Goal: Book appointment/travel/reservation

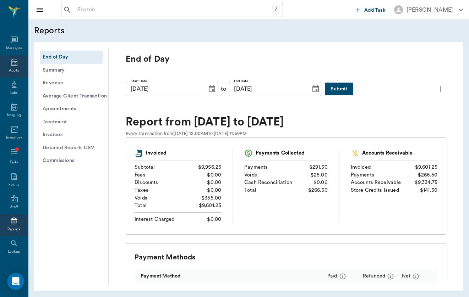
click at [16, 67] on div "Appts" at bounding box center [14, 66] width 28 height 22
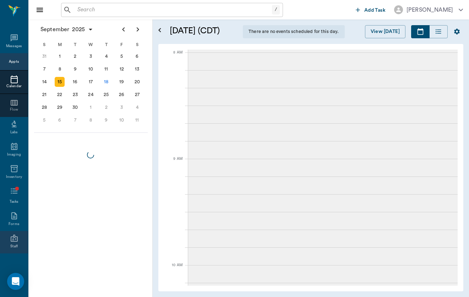
click at [15, 238] on icon at bounding box center [14, 238] width 7 height 7
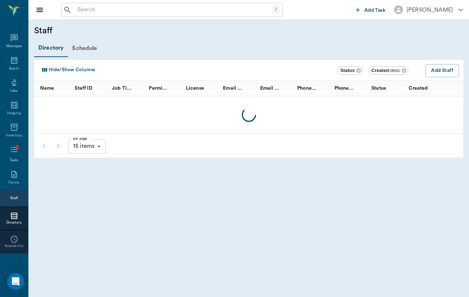
drag, startPoint x: 15, startPoint y: 239, endPoint x: 129, endPoint y: 241, distance: 113.9
click at [15, 239] on icon at bounding box center [14, 239] width 9 height 9
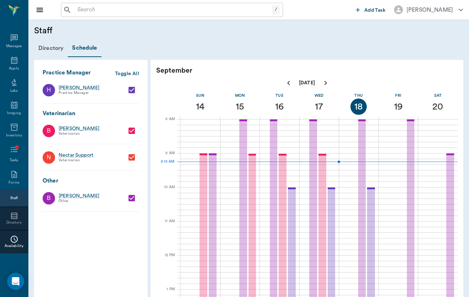
click at [18, 245] on div "Availability" at bounding box center [14, 246] width 28 height 5
click at [14, 224] on div "Directory" at bounding box center [14, 222] width 28 height 5
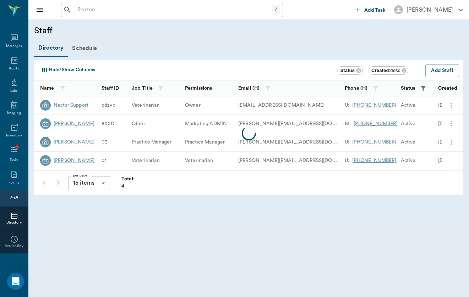
click at [16, 201] on div "Staff" at bounding box center [13, 198] width 7 height 5
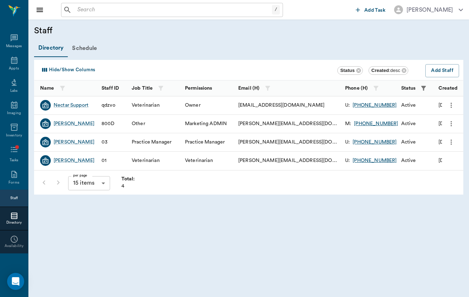
click at [78, 164] on div "[PERSON_NAME]" at bounding box center [67, 160] width 54 height 11
click at [80, 162] on div "[PERSON_NAME]" at bounding box center [74, 160] width 41 height 7
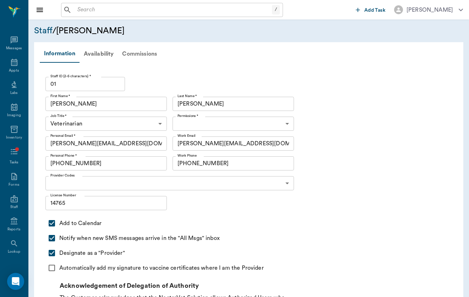
type input "6465b3ec318457f2b453253f"
click at [100, 53] on div "Availability" at bounding box center [98, 53] width 39 height 17
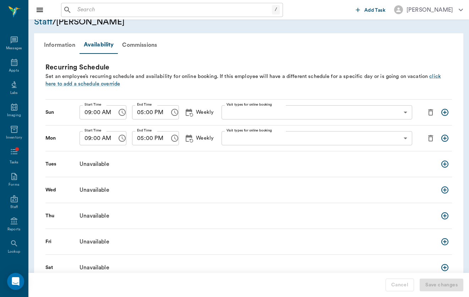
scroll to position [8, 0]
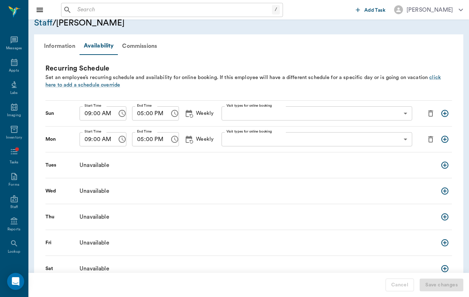
click at [431, 114] on icon "delete schedule entry" at bounding box center [430, 113] width 9 height 9
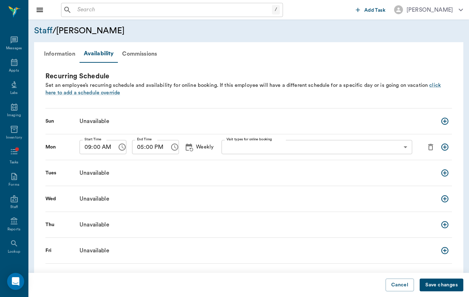
scroll to position [0, 0]
click at [94, 94] on span "click here to add a schedule override" at bounding box center [242, 89] width 395 height 13
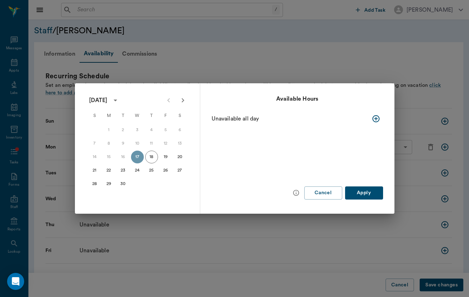
click at [128, 175] on div "21 22 23 24 25 26 27" at bounding box center [138, 170] width 114 height 13
click at [120, 166] on button "23" at bounding box center [123, 170] width 13 height 13
click at [375, 122] on icon "button" at bounding box center [375, 118] width 7 height 7
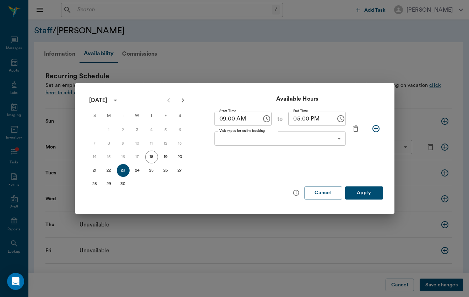
click at [260, 134] on body "/ ​ Add Task [PERSON_NAME] Nectar Messages Appts Labs Imaging Inventory Tasks F…" at bounding box center [234, 163] width 469 height 326
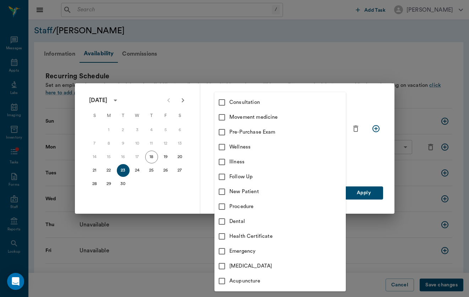
click at [259, 103] on div "Consultation" at bounding box center [287, 103] width 116 height 8
type input "66193437c5bf6463a0ac76eb"
checkbox input "true"
checkbox input "false"
type input "66193437c5bf6463a0ac76eb"
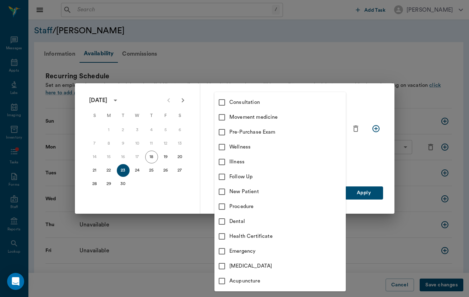
checkbox input "true"
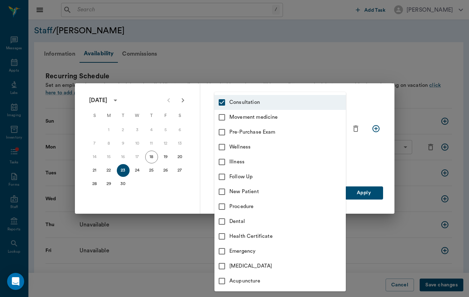
click at [264, 121] on li "Movement medicine" at bounding box center [279, 117] width 131 height 15
type input "66193437c5bf6463a0ac76eb,6656c4aef87a612ea34fb244"
checkbox input "true"
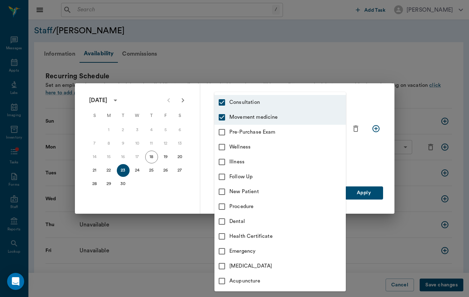
click at [264, 134] on div "Pre-Purchase Exam" at bounding box center [287, 132] width 116 height 8
type input "66193437c5bf6463a0ac76eb,6656c4aef87a612ea34fb244,6656c50bf87a612ea34fb245"
checkbox input "true"
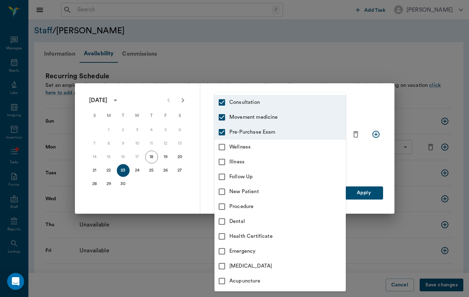
click at [262, 155] on li "Illness" at bounding box center [279, 162] width 131 height 15
type input "66193437c5bf6463a0ac76eb,6656c4aef87a612ea34fb244,6656c50bf87a612ea34fb245,65d2…"
checkbox input "true"
click at [264, 151] on li "Wellness" at bounding box center [279, 147] width 131 height 15
type input "66193437c5bf6463a0ac76eb,6656c4aef87a612ea34fb244,6656c50bf87a612ea34fb245,65d2…"
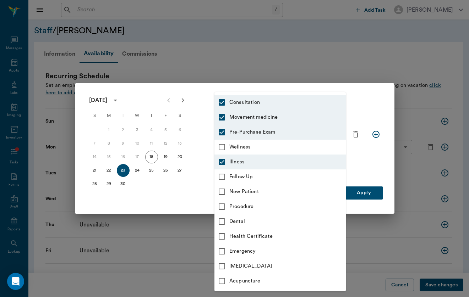
checkbox input "true"
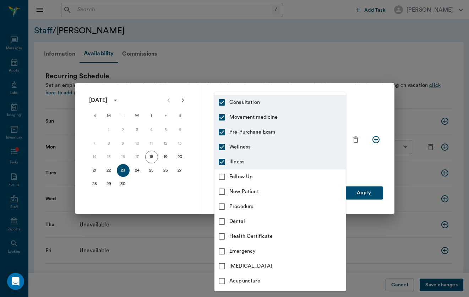
click at [260, 175] on div "Follow Up" at bounding box center [287, 177] width 116 height 8
type input "66193437c5bf6463a0ac76eb,6656c4aef87a612ea34fb244,6656c50bf87a612ea34fb245,65d2…"
checkbox input "true"
click at [260, 184] on li "New Patient" at bounding box center [279, 191] width 131 height 15
type input "66193437c5bf6463a0ac76eb,6656c4aef87a612ea34fb244,6656c50bf87a612ea34fb245,65d2…"
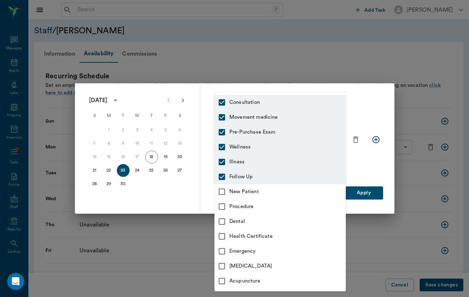
checkbox input "true"
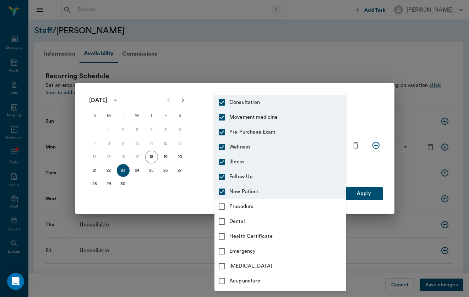
click at [261, 208] on div "Procedure" at bounding box center [287, 207] width 116 height 8
type input "66193437c5bf6463a0ac76eb,6656c4aef87a612ea34fb244,6656c50bf87a612ea34fb245,65d2…"
checkbox input "true"
click at [260, 220] on div "Dental" at bounding box center [287, 222] width 116 height 8
type input "66193437c5bf6463a0ac76eb,6656c4aef87a612ea34fb244,6656c50bf87a612ea34fb245,65d2…"
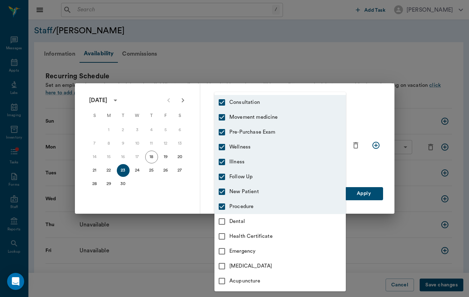
checkbox input "true"
click at [262, 244] on li "Emergency" at bounding box center [279, 251] width 131 height 15
type input "66193437c5bf6463a0ac76eb,6656c4aef87a612ea34fb244,6656c50bf87a612ea34fb245,65d2…"
checkbox input "true"
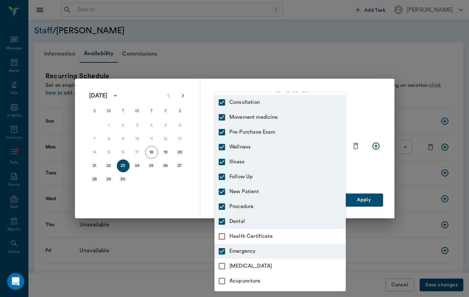
click at [269, 234] on div "Health Certificate" at bounding box center [287, 237] width 116 height 8
type input "66193437c5bf6463a0ac76eb,6656c4aef87a612ea34fb244,6656c50bf87a612ea34fb245,65d2…"
checkbox input "true"
click at [266, 266] on div "[MEDICAL_DATA]" at bounding box center [287, 266] width 116 height 8
type input "66193437c5bf6463a0ac76eb,6656c4aef87a612ea34fb244,6656c50bf87a612ea34fb245,65d2…"
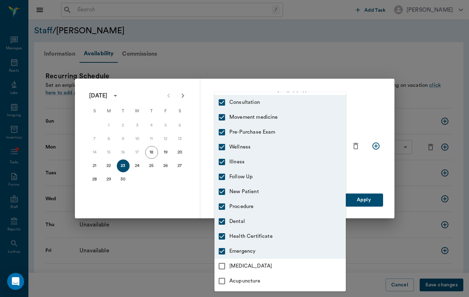
checkbox input "true"
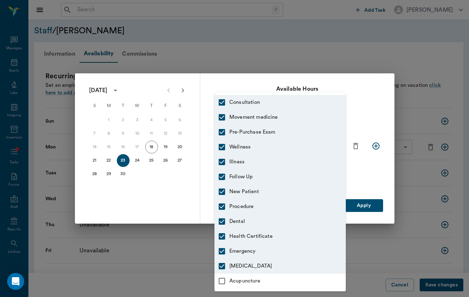
click at [266, 275] on li "Acupuncture" at bounding box center [279, 281] width 131 height 15
type input "66193437c5bf6463a0ac76eb,6656c4aef87a612ea34fb244,6656c50bf87a612ea34fb245,65d2…"
checkbox input "true"
click at [344, 196] on li "New Patient" at bounding box center [279, 191] width 131 height 15
type input "66193437c5bf6463a0ac76eb,6656c4aef87a612ea34fb244,6656c50bf87a612ea34fb245,65d2…"
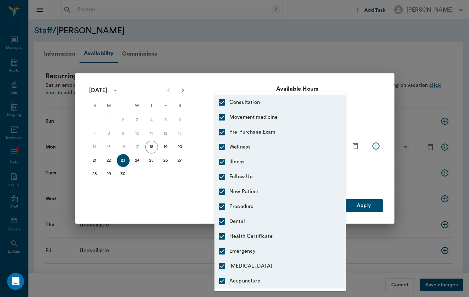
checkbox input "false"
click at [336, 198] on li "New Patient" at bounding box center [279, 191] width 131 height 15
type input "66193437c5bf6463a0ac76eb,6656c4aef87a612ea34fb244,6656c50bf87a612ea34fb245,65d2…"
checkbox input "true"
click at [366, 180] on div at bounding box center [234, 148] width 469 height 297
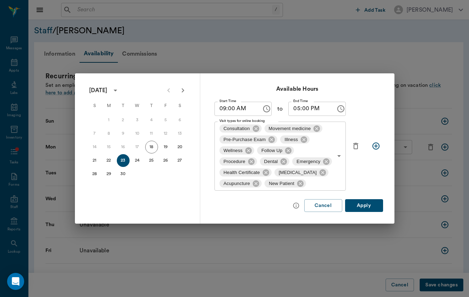
click at [361, 201] on button "Apply" at bounding box center [364, 205] width 38 height 13
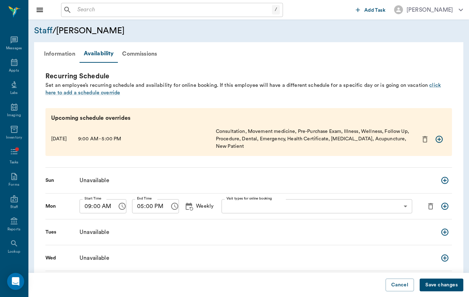
click at [436, 287] on button "Save changes" at bounding box center [441, 285] width 44 height 13
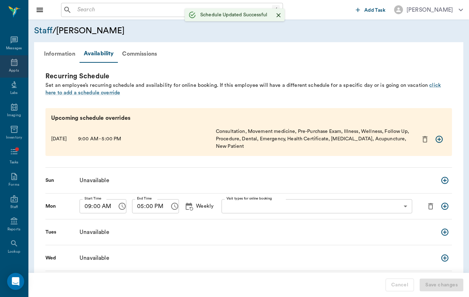
click at [21, 66] on div "Appts" at bounding box center [14, 66] width 28 height 22
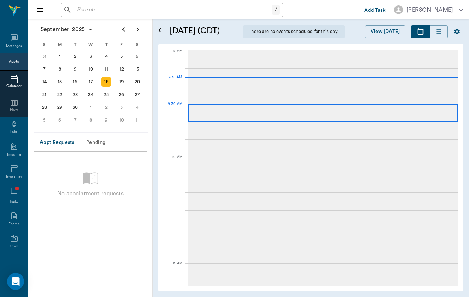
scroll to position [108, 0]
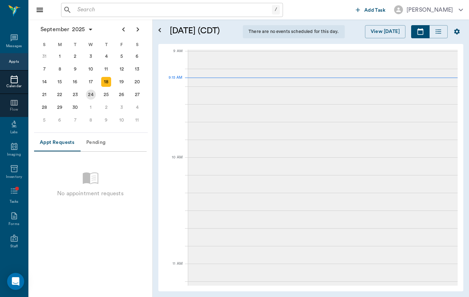
click at [79, 93] on div "23" at bounding box center [75, 95] width 10 height 10
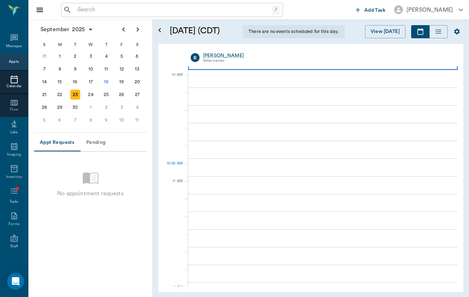
scroll to position [218, 0]
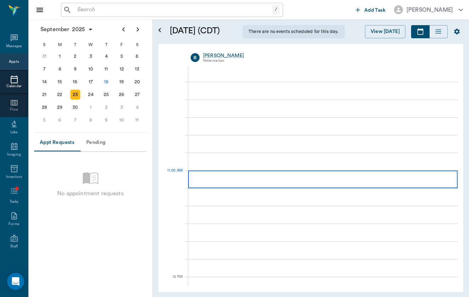
click at [301, 180] on div at bounding box center [322, 180] width 269 height 18
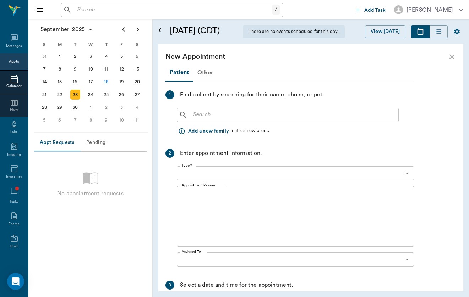
type input "[DATE]"
type input "11:00 AM"
type input "11:45 AM"
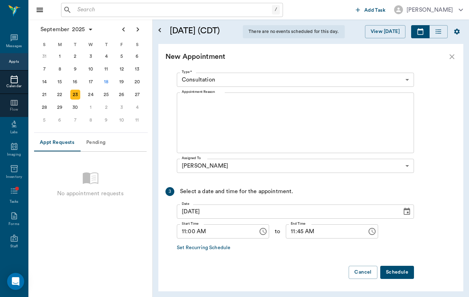
click at [331, 175] on div "Assigned To [PERSON_NAME] 649b3e03b5bc7e03f9326794 Assigned To" at bounding box center [295, 166] width 237 height 20
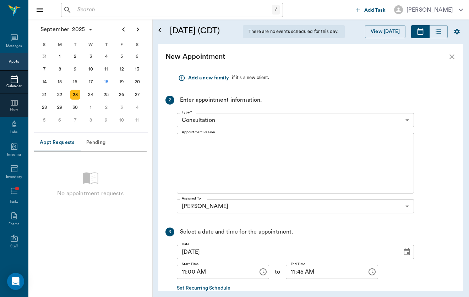
scroll to position [38, 0]
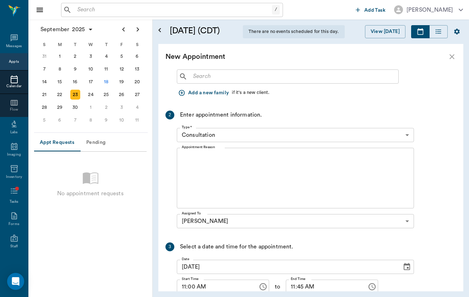
click at [222, 76] on input "text" at bounding box center [292, 77] width 205 height 10
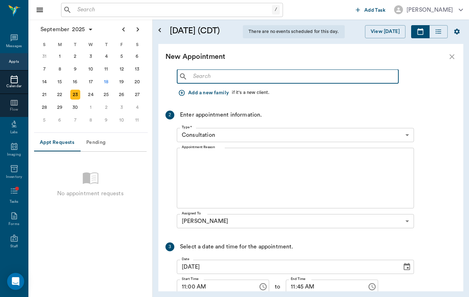
type input "p"
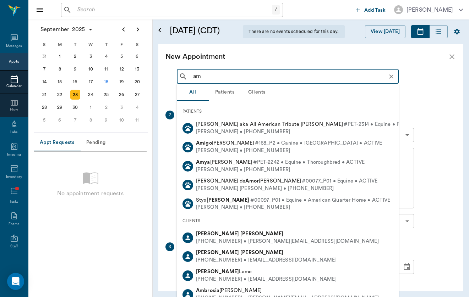
type input "a"
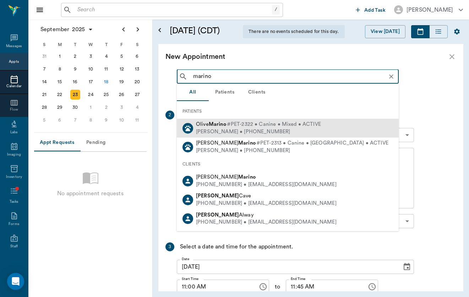
click at [232, 133] on div "[PERSON_NAME] • [PHONE_NUMBER]" at bounding box center [258, 131] width 125 height 7
type input "marino"
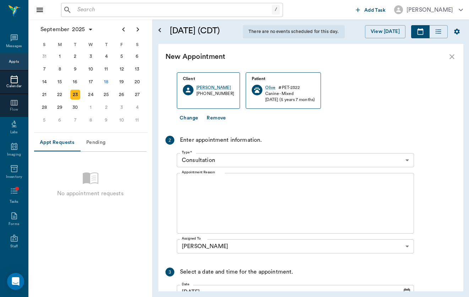
click at [262, 159] on body "/ ​ Add Task [PERSON_NAME] Nectar Messages Appts Calendar Flow Labs Imaging Inv…" at bounding box center [234, 148] width 469 height 297
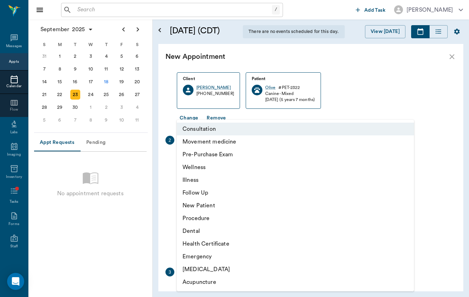
click at [265, 192] on li "Follow Up" at bounding box center [295, 193] width 237 height 13
type input "65d2c202a8044d23520120c7"
type input "11:20 AM"
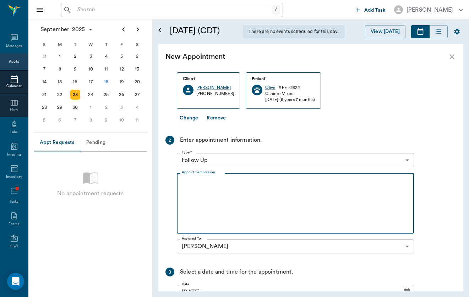
click at [260, 219] on textarea "Appointment Reason" at bounding box center [295, 203] width 227 height 49
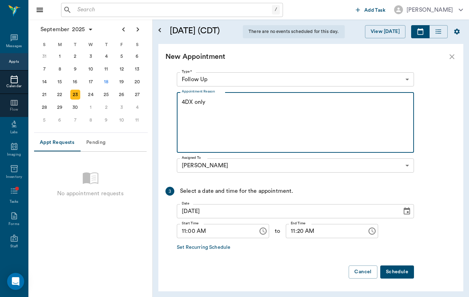
scroll to position [119, 0]
type textarea "4DX only"
click at [375, 232] on icon "Choose time, selected time is 11:20 AM" at bounding box center [371, 231] width 7 height 7
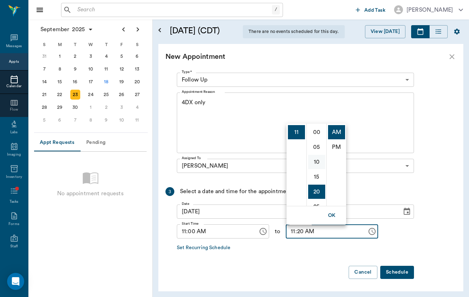
scroll to position [0, 0]
click at [318, 164] on li "10" at bounding box center [316, 162] width 17 height 14
type input "11:10 AM"
click at [402, 273] on button "Schedule" at bounding box center [397, 272] width 34 height 13
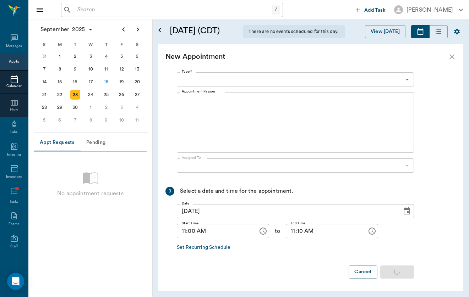
scroll to position [0, 0]
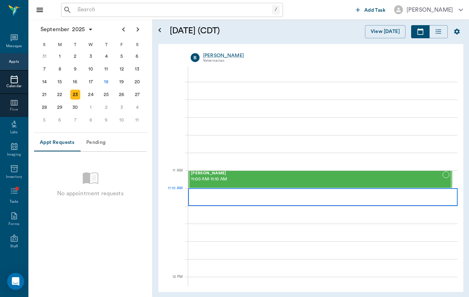
click at [234, 194] on div at bounding box center [322, 197] width 269 height 18
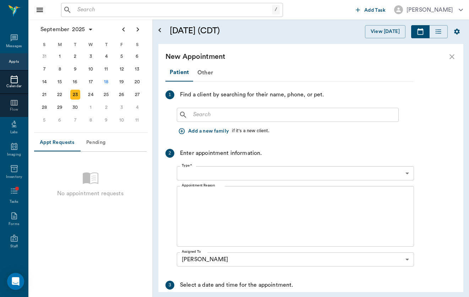
type input "[DATE]"
type input "11:10 AM"
type input "11:55 AM"
click at [201, 116] on input "text" at bounding box center [292, 115] width 205 height 10
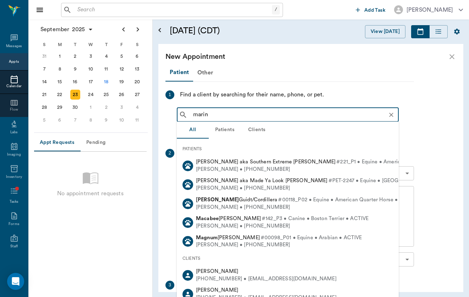
type input "marino"
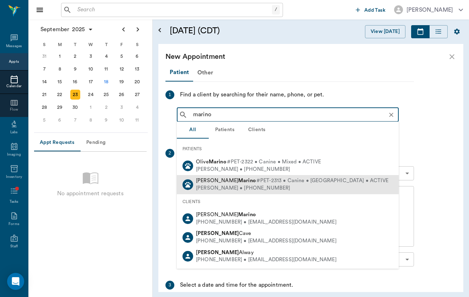
click at [256, 183] on span "#PET-2313 • Canine • [GEOGRAPHIC_DATA] • ACTIVE" at bounding box center [322, 180] width 132 height 7
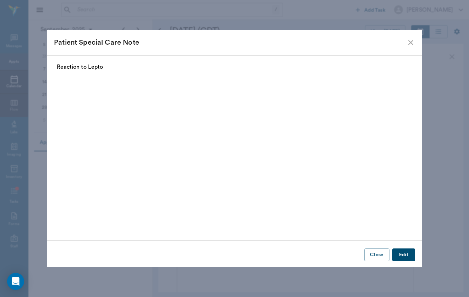
click at [411, 42] on icon "close" at bounding box center [410, 42] width 5 height 5
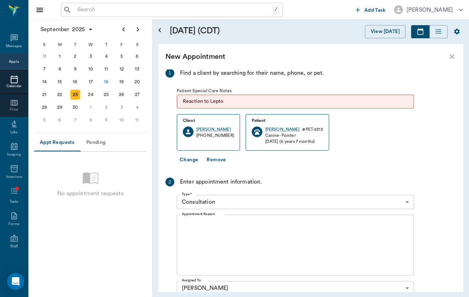
scroll to position [24, 0]
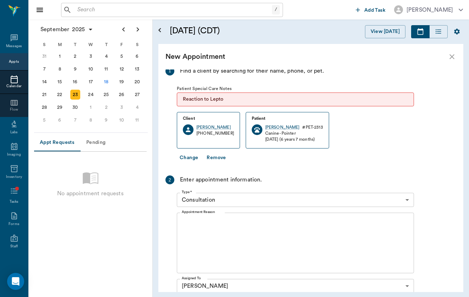
click at [282, 197] on body "/ ​ Add Task [PERSON_NAME] Nectar Messages Appts Calendar Flow Labs Imaging Inv…" at bounding box center [234, 148] width 469 height 297
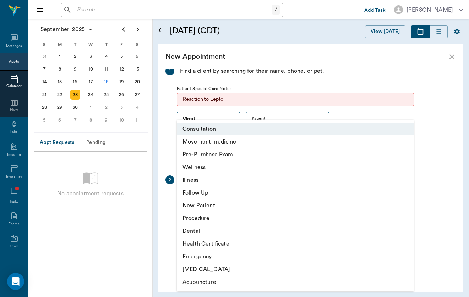
click at [284, 171] on li "Wellness" at bounding box center [295, 167] width 237 height 13
type input "65d2c202a8044d23520120c5"
type input "11:30 AM"
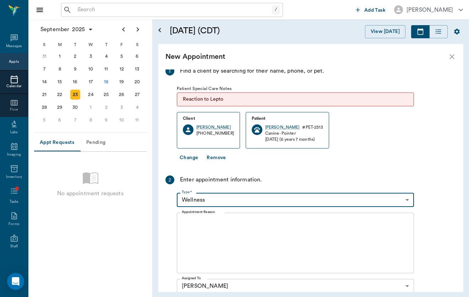
click at [270, 243] on textarea "Appointment Reason" at bounding box center [295, 243] width 227 height 49
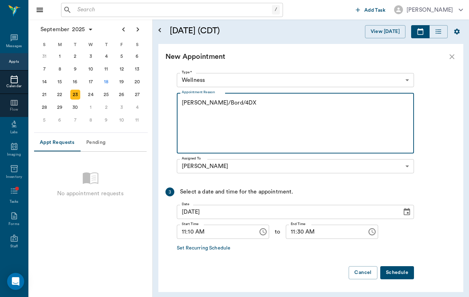
scroll to position [143, 0]
type textarea "[PERSON_NAME]/Bord/4DX"
click at [405, 276] on button "Schedule" at bounding box center [397, 273] width 34 height 13
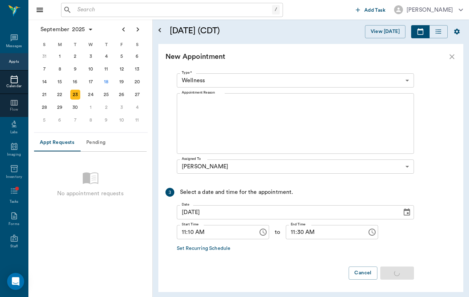
scroll to position [0, 0]
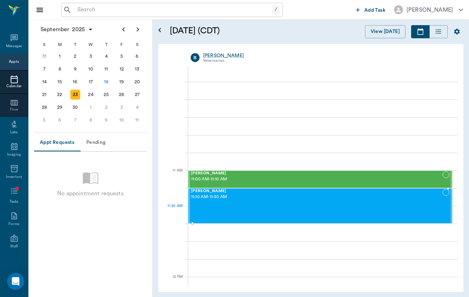
click at [224, 217] on div "[PERSON_NAME] 11:10 AM - 11:30 AM" at bounding box center [316, 206] width 251 height 34
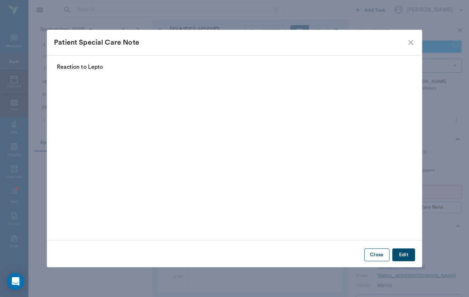
click at [383, 255] on button "Close" at bounding box center [376, 255] width 25 height 13
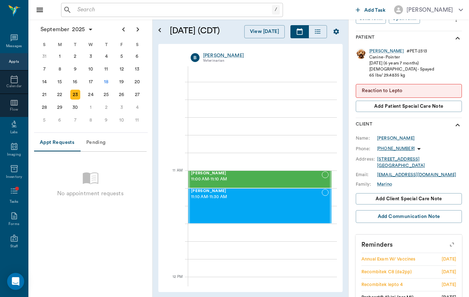
scroll to position [155, 0]
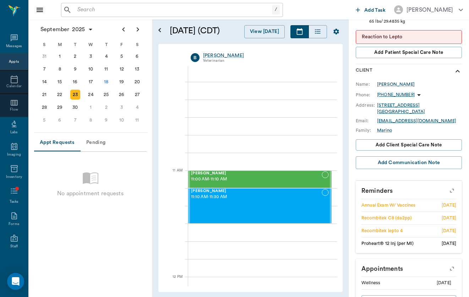
click at [453, 188] on icon "button" at bounding box center [452, 191] width 6 height 6
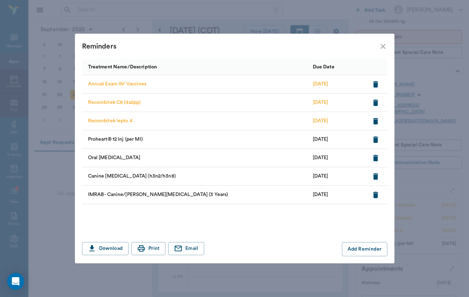
click at [384, 43] on icon "close" at bounding box center [382, 46] width 9 height 9
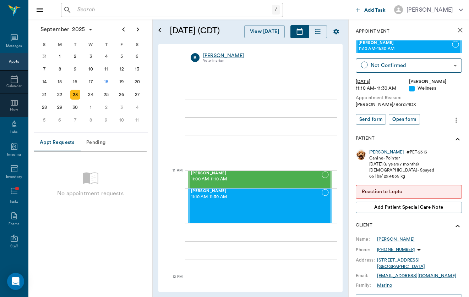
scroll to position [0, 0]
click at [453, 116] on icon "more" at bounding box center [456, 120] width 8 height 9
click at [450, 129] on span "Edit appointment" at bounding box center [426, 131] width 60 height 7
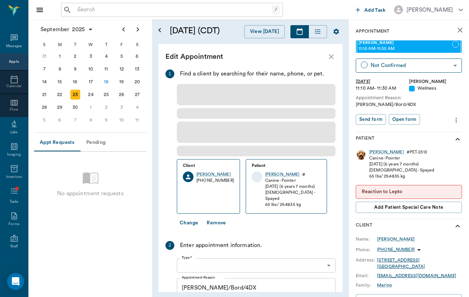
type input "[DATE]"
type input "11:10 AM"
type input "11:30 AM"
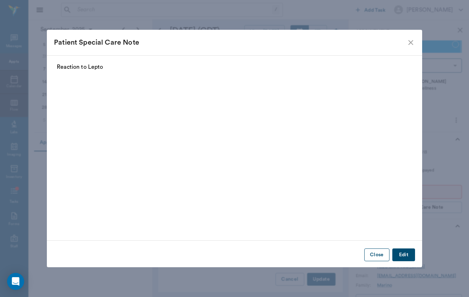
click at [373, 258] on button "Close" at bounding box center [376, 255] width 25 height 13
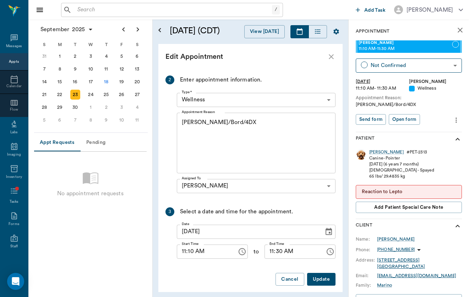
click at [211, 118] on textarea "[PERSON_NAME]/Bord/4DX" at bounding box center [256, 142] width 149 height 49
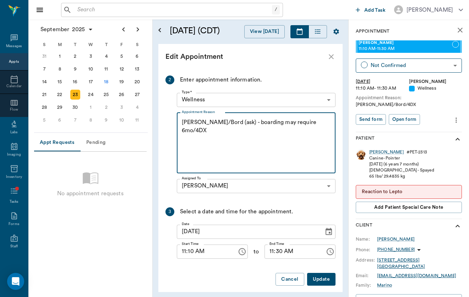
type textarea "[PERSON_NAME]/Bord (ask) - boarding may require 6mo/4DX"
click at [324, 276] on button "Update" at bounding box center [321, 279] width 28 height 13
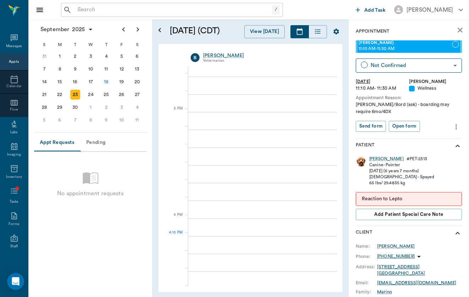
scroll to position [706, 0]
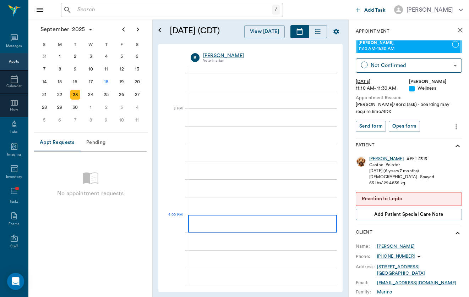
click at [265, 231] on div at bounding box center [262, 224] width 149 height 18
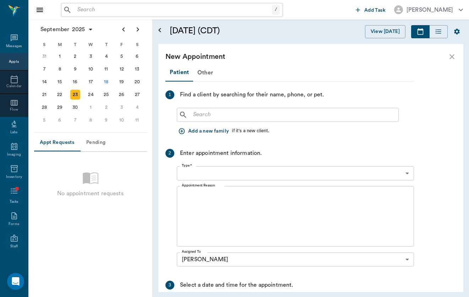
type input "[DATE]"
type input "04:00 PM"
type input "04:45 PM"
click at [208, 76] on div "Other" at bounding box center [205, 72] width 24 height 17
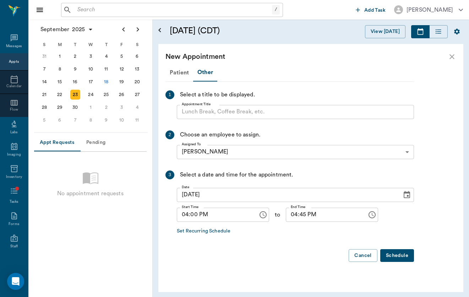
click at [216, 114] on input "Appointment Title" at bounding box center [295, 112] width 237 height 14
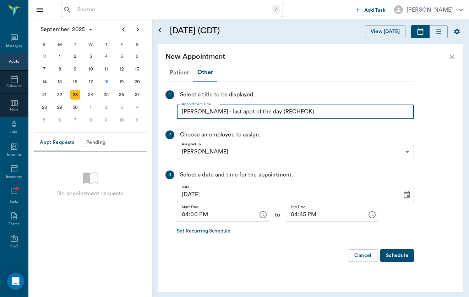
type input "[PERSON_NAME] - last appt of the day (RECHECK)"
click at [403, 251] on button "Schedule" at bounding box center [397, 255] width 34 height 13
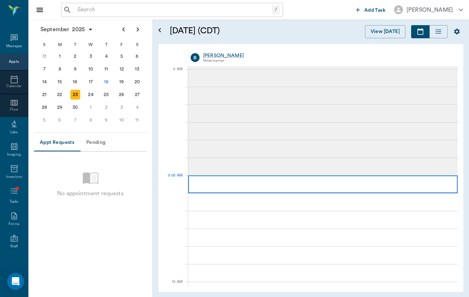
click at [260, 186] on div at bounding box center [322, 185] width 269 height 18
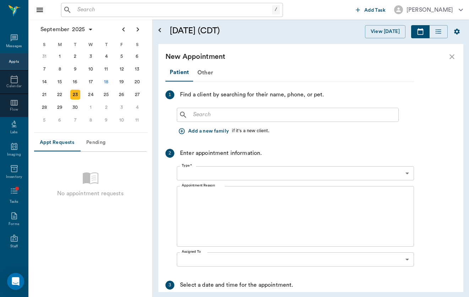
type input "[DATE]"
type input "09:00 AM"
type input "09:45 AM"
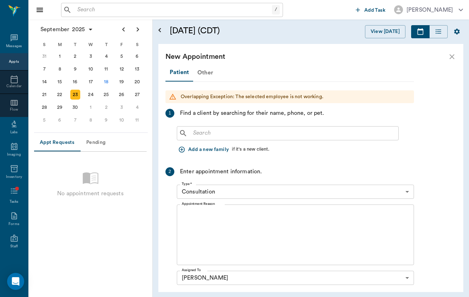
click at [210, 72] on div "Other" at bounding box center [205, 72] width 24 height 17
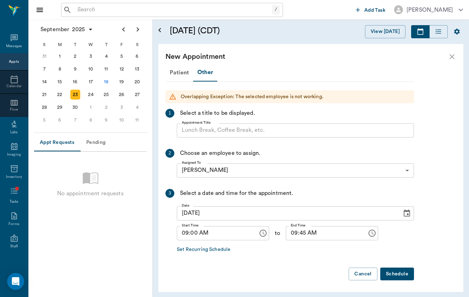
click at [203, 131] on input "Appointment Title" at bounding box center [295, 130] width 237 height 14
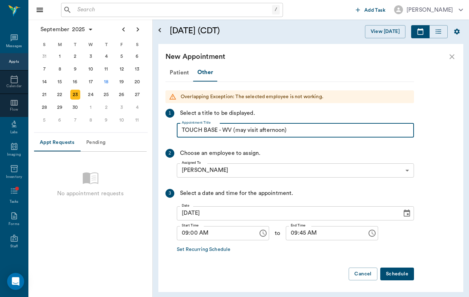
type input "TOUCH BASE - WV (may visit afternoon)"
click at [397, 265] on div "Patient Other Overlapping Exception: The selected employee is not working. 1 Se…" at bounding box center [289, 175] width 248 height 223
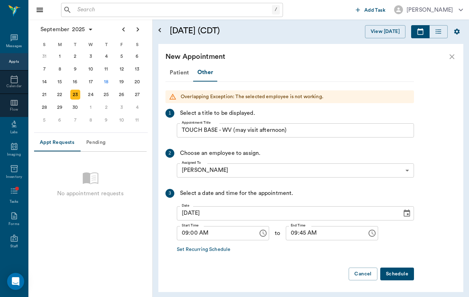
click at [398, 273] on button "Schedule" at bounding box center [397, 274] width 34 height 13
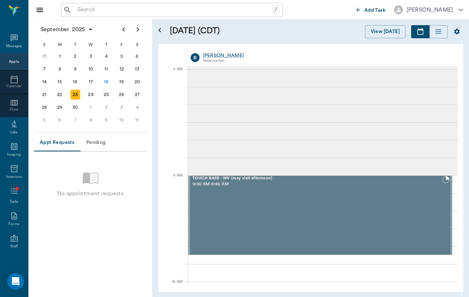
click at [364, 2] on div "/ ​ Add Task [PERSON_NAME]" at bounding box center [248, 10] width 440 height 20
